Goal: Information Seeking & Learning: Understand process/instructions

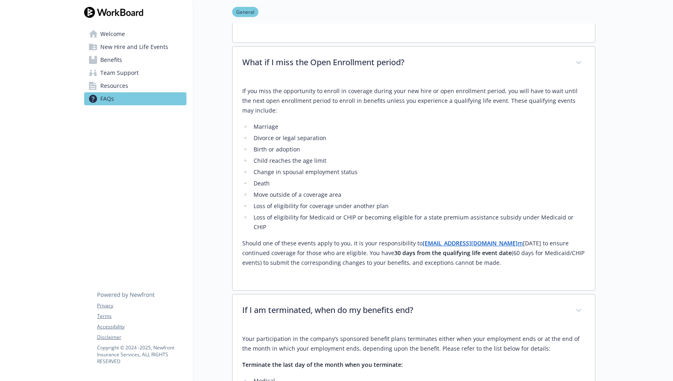
scroll to position [162, 0]
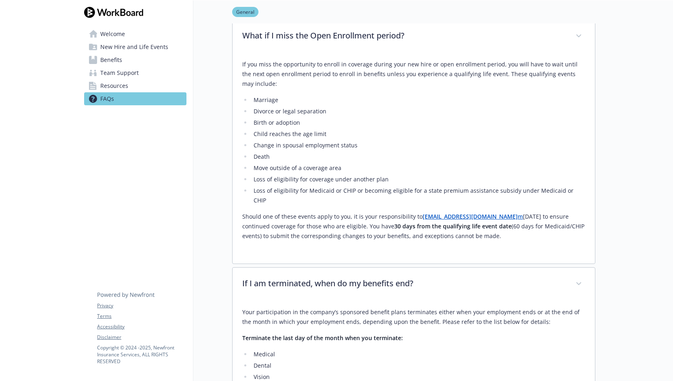
drag, startPoint x: 366, startPoint y: 219, endPoint x: 366, endPoint y: 234, distance: 14.6
click at [366, 234] on div "If you miss the opportunity to enroll in coverage during your new hire or open …" at bounding box center [413, 153] width 343 height 201
click at [368, 229] on p "Should one of these events apply to you, it is your responsibility to [EMAIL_AD…" at bounding box center [413, 226] width 343 height 29
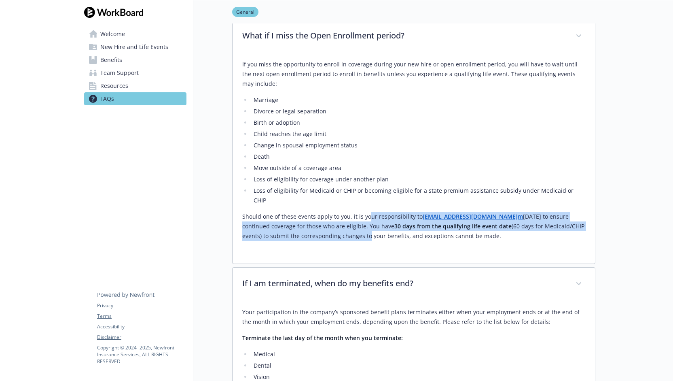
drag, startPoint x: 365, startPoint y: 230, endPoint x: 367, endPoint y: 203, distance: 27.1
click at [367, 212] on p "Should one of these events apply to you, it is your responsibility to [EMAIL_AD…" at bounding box center [413, 226] width 343 height 29
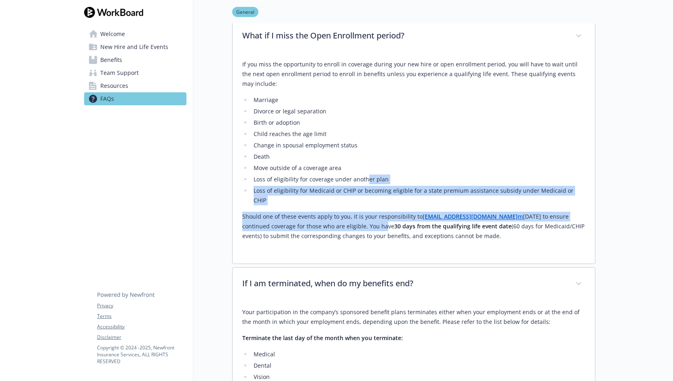
drag, startPoint x: 365, startPoint y: 180, endPoint x: 361, endPoint y: 217, distance: 37.1
click at [361, 217] on div "If you miss the opportunity to enroll in coverage during your new hire or open …" at bounding box center [413, 149] width 343 height 181
click at [361, 217] on p "Should one of these events apply to you, it is your responsibility to [EMAIL_AD…" at bounding box center [413, 226] width 343 height 29
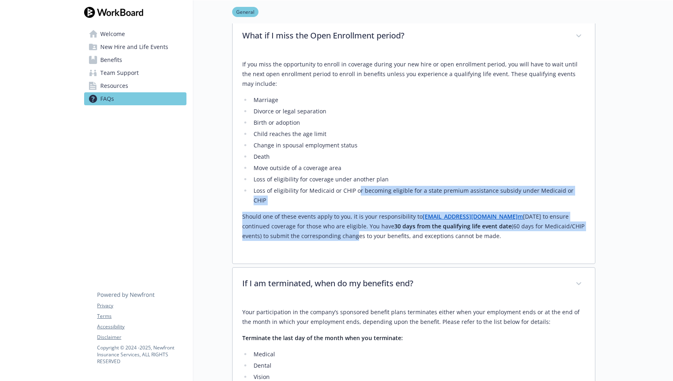
drag, startPoint x: 353, startPoint y: 225, endPoint x: 357, endPoint y: 190, distance: 34.6
click at [357, 190] on div "If you miss the opportunity to enroll in coverage during your new hire or open …" at bounding box center [413, 149] width 343 height 181
click at [357, 190] on li "Loss of eligibility for Medicaid or CHIP or becoming eligible for a state premi…" at bounding box center [418, 195] width 334 height 19
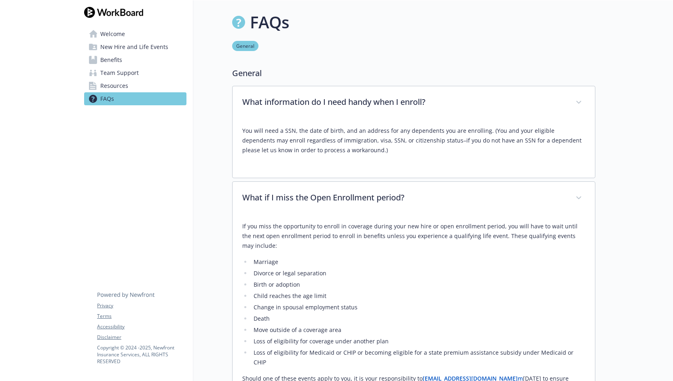
scroll to position [0, 0]
